Goal: Navigation & Orientation: Find specific page/section

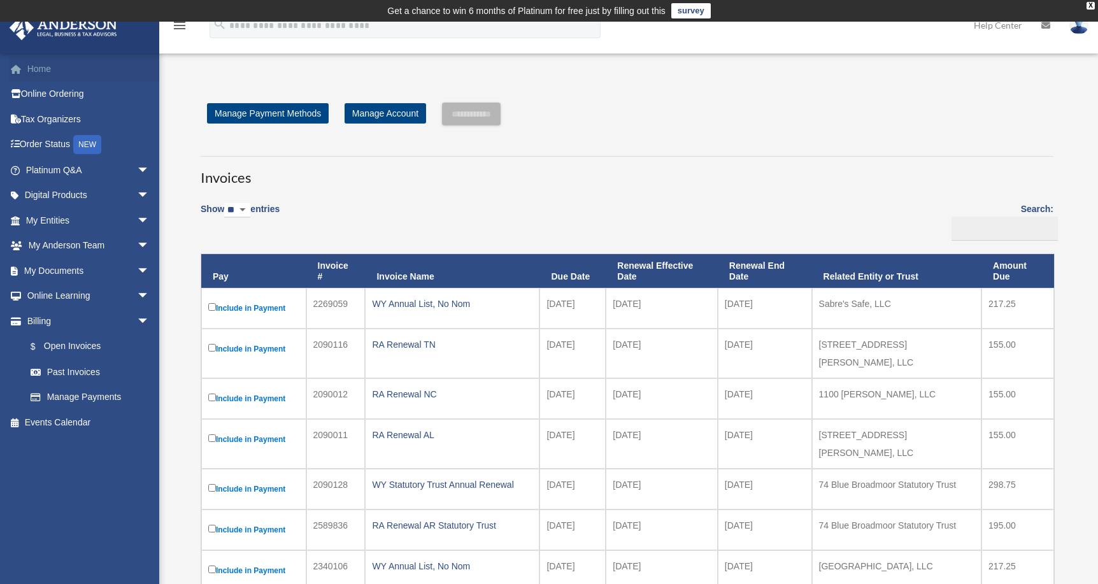
click at [39, 67] on link "Home" at bounding box center [89, 68] width 160 height 25
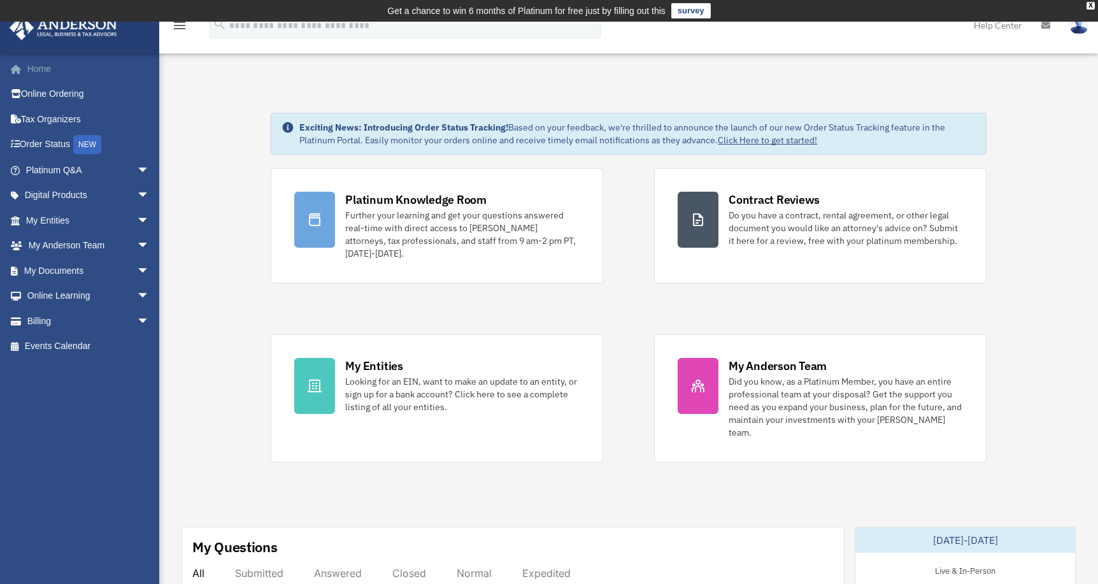
click at [39, 65] on link "Home" at bounding box center [89, 68] width 160 height 25
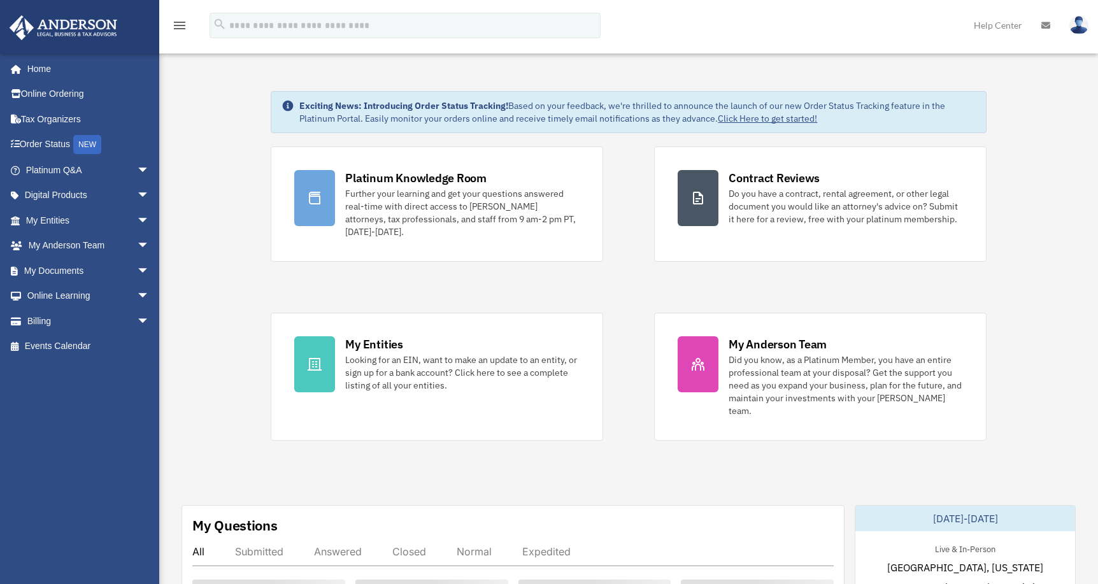
click at [137, 241] on span "arrow_drop_down" at bounding box center [149, 246] width 25 height 26
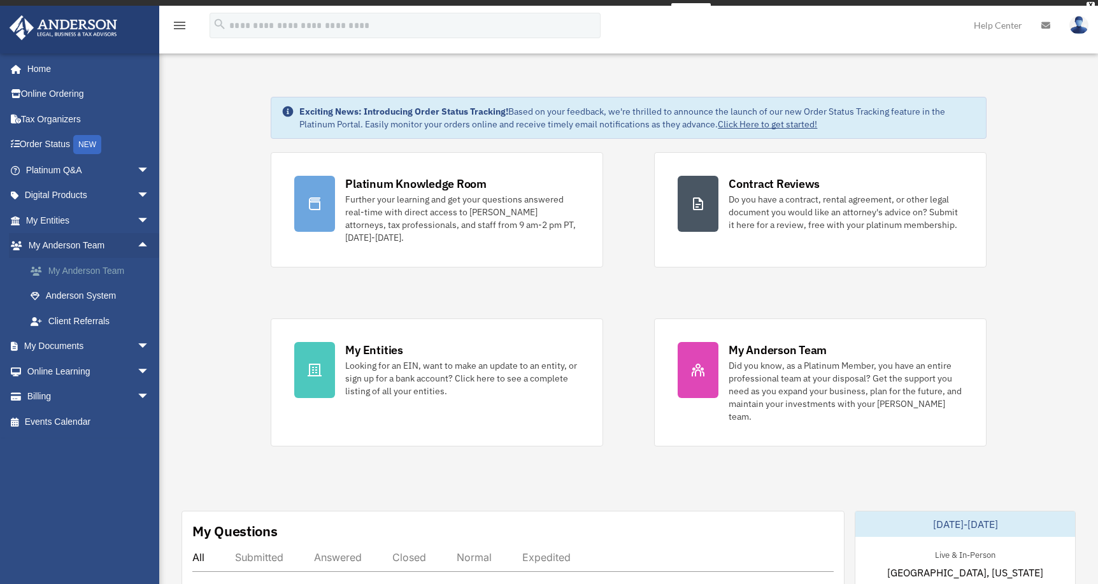
click at [96, 270] on link "My Anderson Team" at bounding box center [93, 270] width 151 height 25
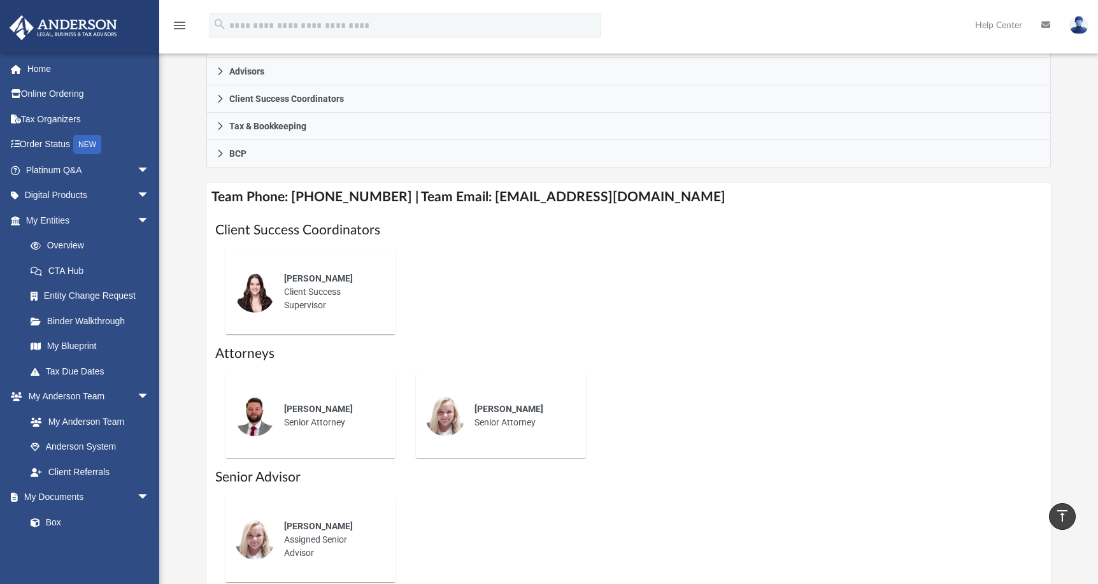
scroll to position [399, 0]
